Goal: Navigation & Orientation: Find specific page/section

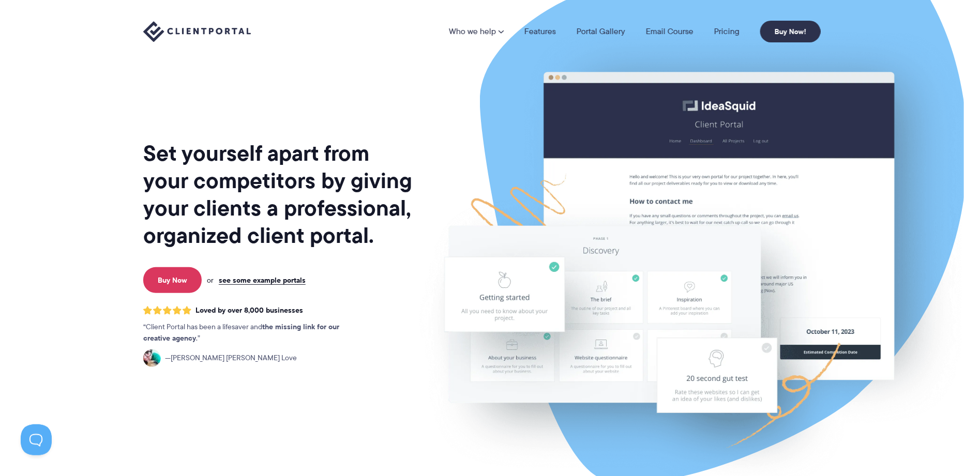
click at [375, 122] on div "Set yourself apart from your competitors by giving your clients a professional,…" at bounding box center [278, 256] width 271 height 496
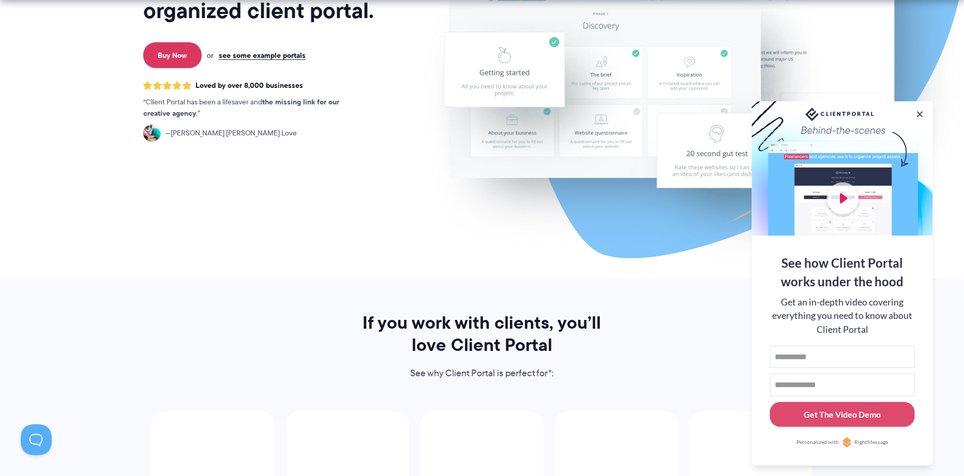
scroll to position [482, 0]
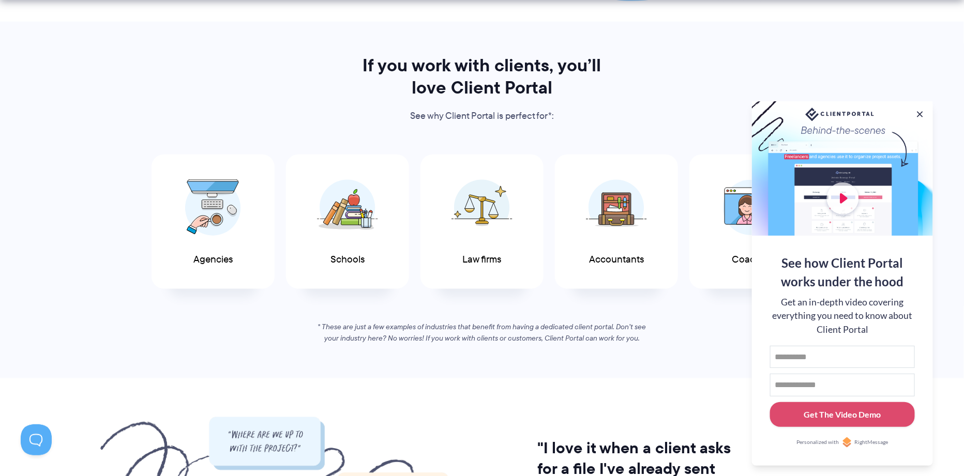
click at [257, 120] on div "If you work with clients, you’ll love Client Portal See why Client Portal is pe…" at bounding box center [481, 199] width 703 height 290
click at [915, 112] on button at bounding box center [919, 114] width 12 height 12
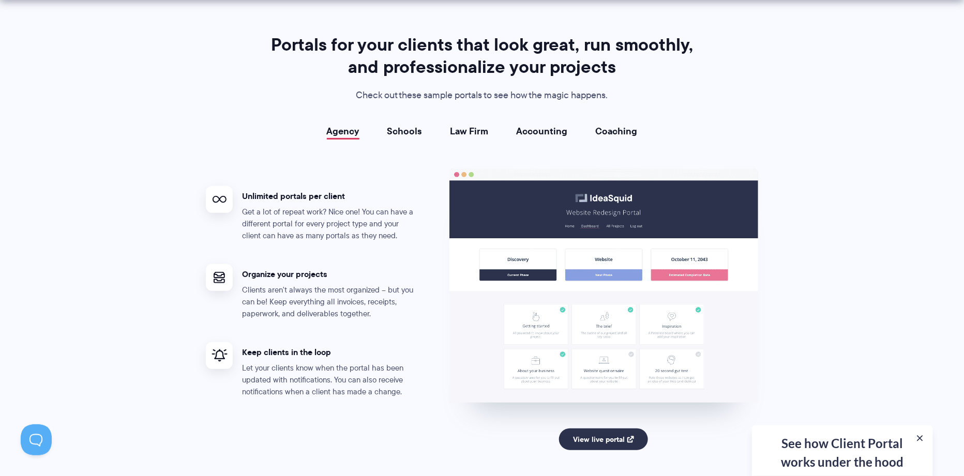
scroll to position [2050, 0]
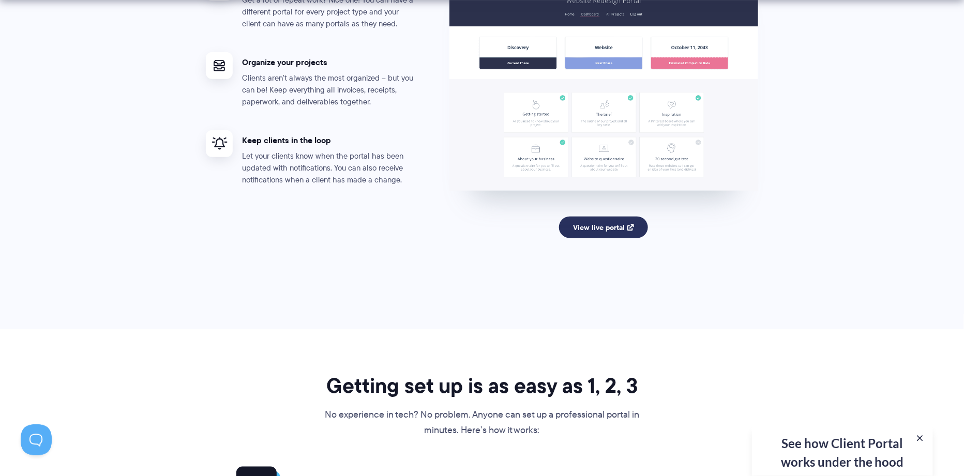
click at [617, 221] on link "View live portal" at bounding box center [603, 228] width 89 height 22
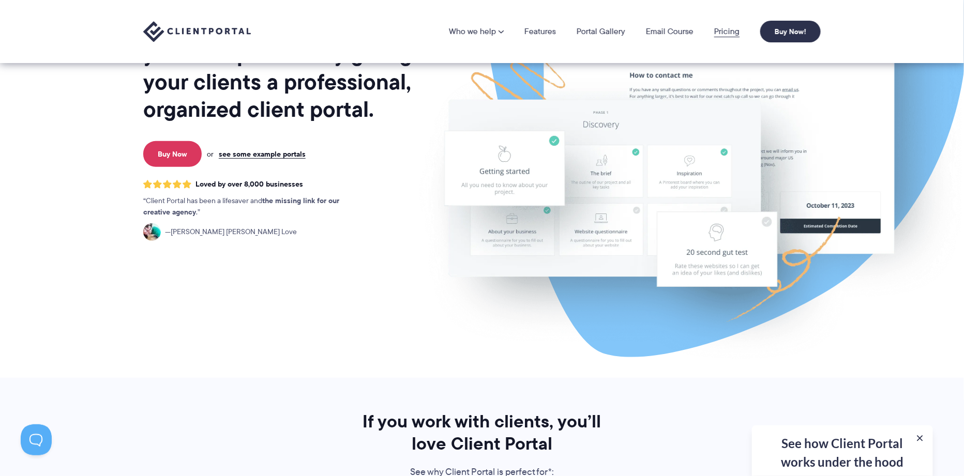
scroll to position [0, 0]
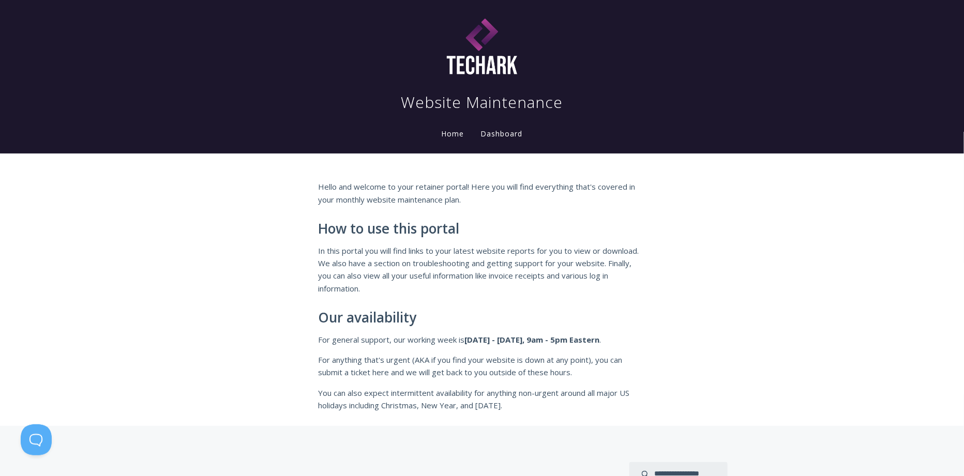
click at [513, 136] on link "Dashboard" at bounding box center [502, 134] width 46 height 11
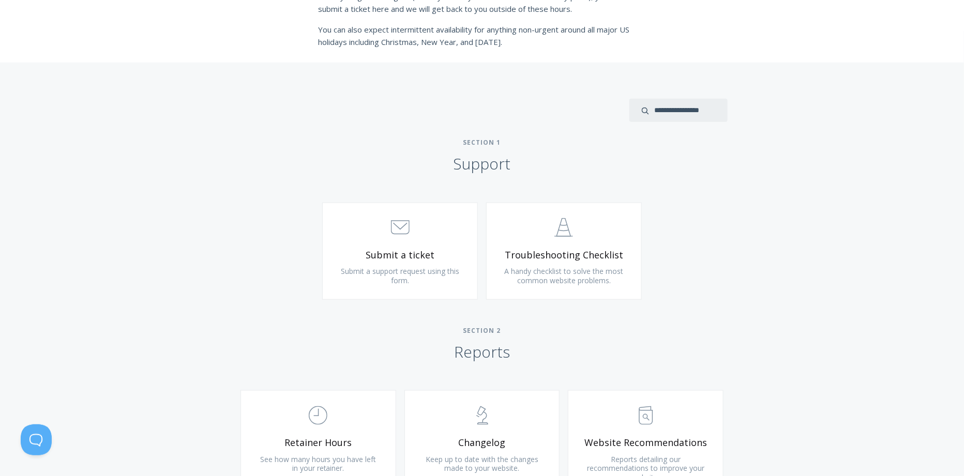
scroll to position [482, 0]
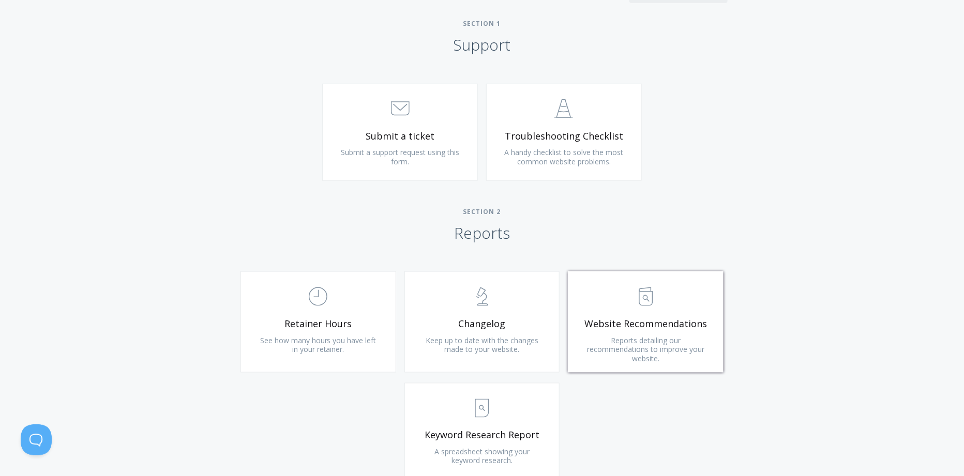
click at [607, 325] on span "Website Recommendations" at bounding box center [646, 324] width 124 height 12
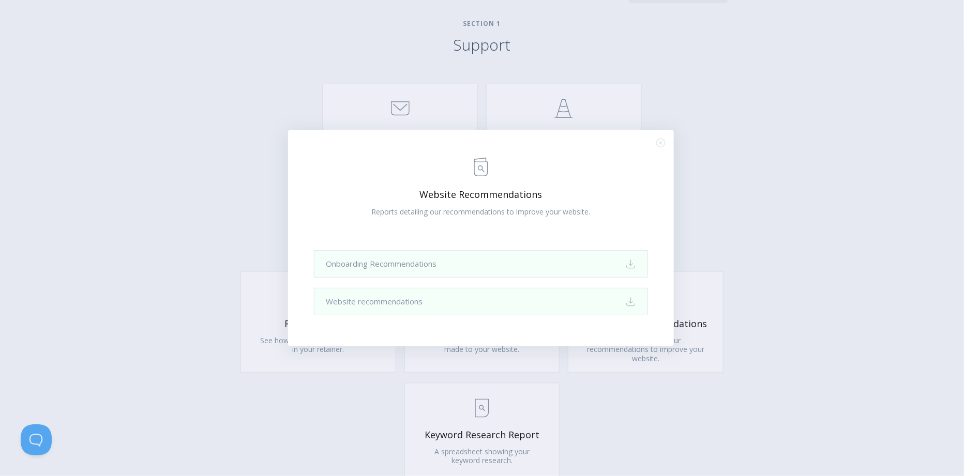
click at [733, 258] on div ".st0{fill:none;stroke:#000000;stroke-width:2;stroke-miterlimit:10;} Untitled-13…" at bounding box center [482, 238] width 964 height 476
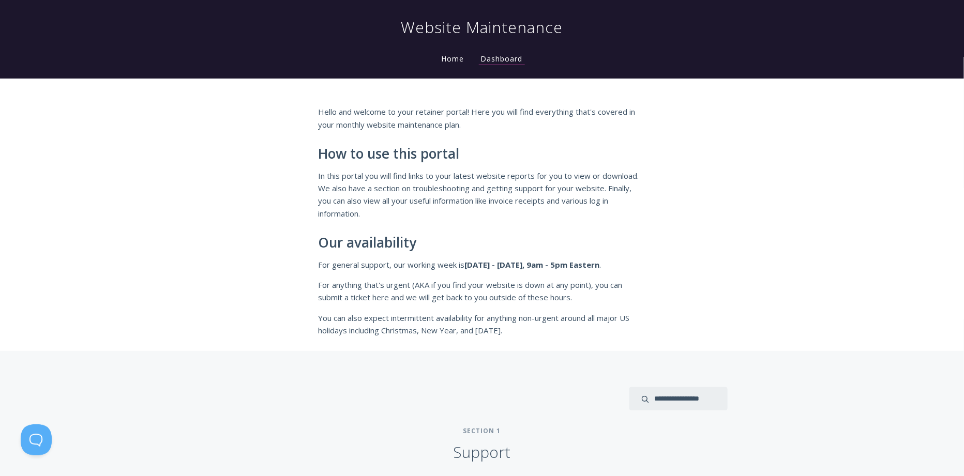
scroll to position [0, 0]
